Goal: Communication & Community: Answer question/provide support

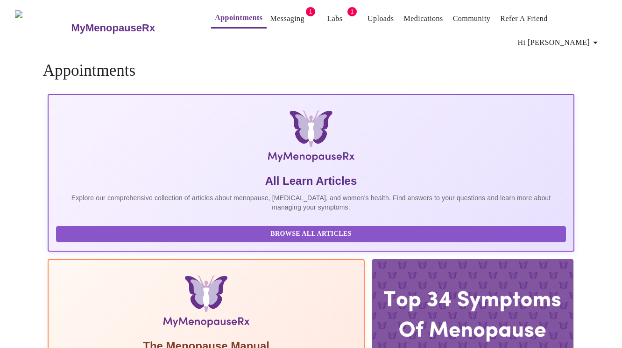
click at [273, 19] on link "Messaging" at bounding box center [287, 18] width 34 height 13
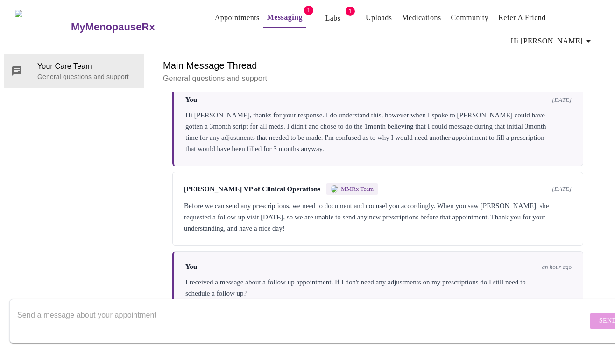
scroll to position [443, 0]
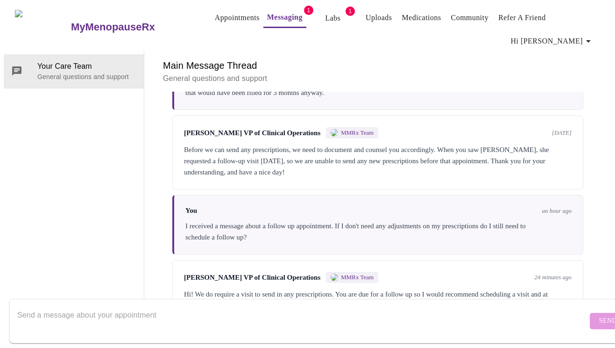
click at [145, 305] on textarea "Send a message about your appointment" at bounding box center [302, 320] width 570 height 30
type textarea "ok thanks [PERSON_NAME]"
click at [599, 315] on span "Send" at bounding box center [608, 321] width 18 height 12
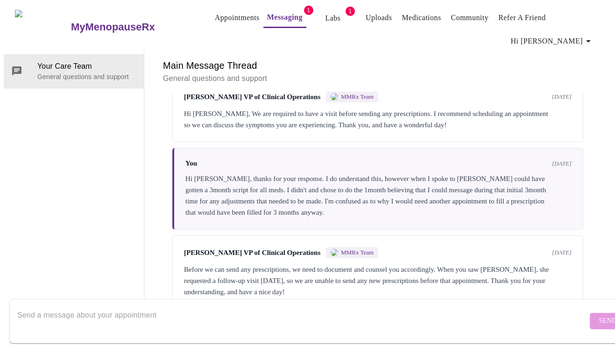
scroll to position [0, 0]
click at [267, 14] on link "Messaging" at bounding box center [285, 17] width 36 height 13
click at [325, 17] on link "Labs" at bounding box center [332, 18] width 15 height 13
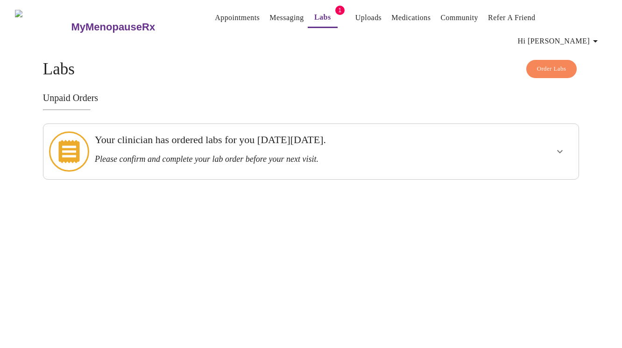
click at [270, 21] on link "Messaging" at bounding box center [287, 17] width 34 height 13
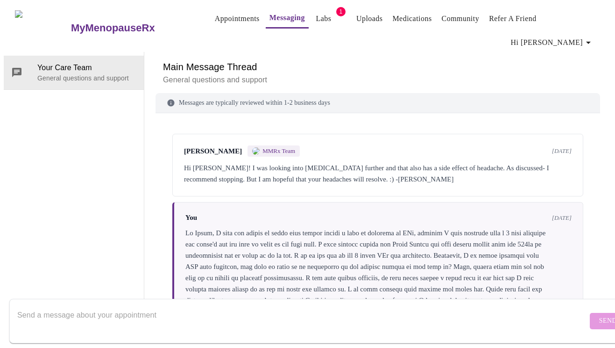
click at [219, 16] on link "Appointments" at bounding box center [237, 18] width 45 height 13
